Goal: Task Accomplishment & Management: Manage account settings

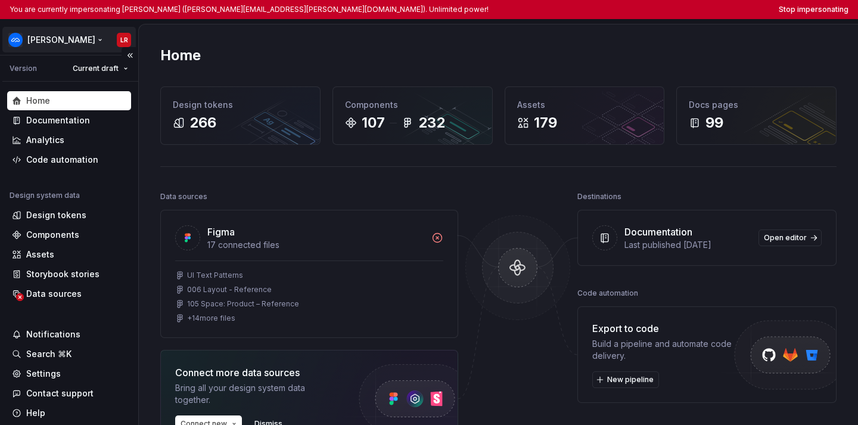
click at [43, 43] on html "You are currently impersonating Luis Recuero (luis.recuero@maze.design). Unlimi…" at bounding box center [429, 212] width 858 height 425
click at [458, 6] on html "You are currently impersonating Luis Recuero (luis.recuero@maze.design). Unlimi…" at bounding box center [429, 212] width 858 height 425
click at [458, 8] on button "Stop impersonating" at bounding box center [814, 10] width 70 height 10
